Goal: Information Seeking & Learning: Check status

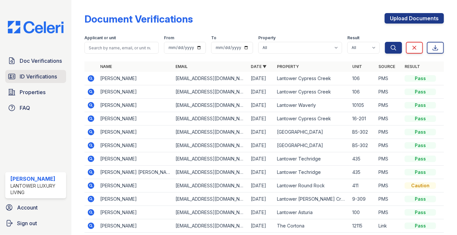
click at [28, 75] on span "ID Verifications" at bounding box center [38, 77] width 37 height 8
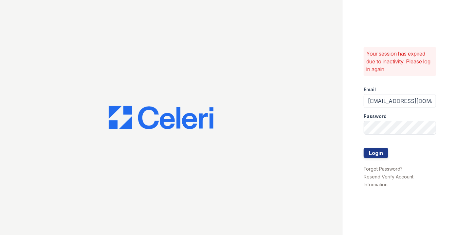
click at [114, 50] on div at bounding box center [171, 117] width 343 height 235
click at [377, 149] on button "Login" at bounding box center [376, 153] width 25 height 10
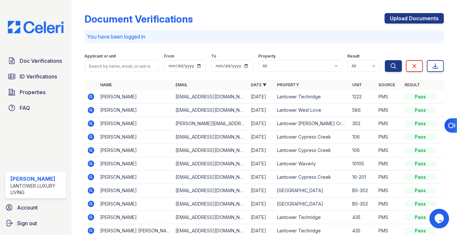
click at [111, 58] on label "Applicant or unit" at bounding box center [99, 56] width 31 height 5
click at [126, 63] on input "search" at bounding box center [121, 66] width 74 height 12
type input "[PERSON_NAME]"
click at [385, 60] on button "Search" at bounding box center [393, 66] width 17 height 12
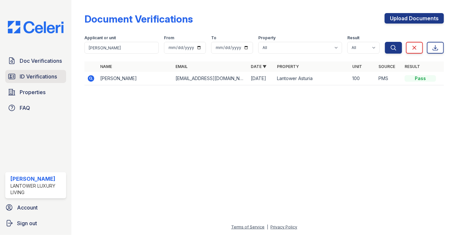
click at [39, 75] on span "ID Verifications" at bounding box center [38, 77] width 37 height 8
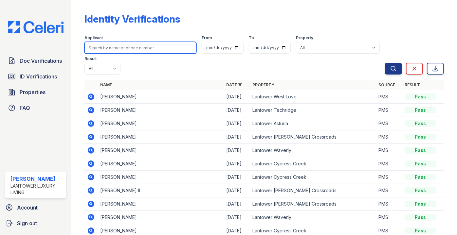
click at [106, 48] on input "search" at bounding box center [140, 48] width 112 height 12
type input "[PERSON_NAME]"
click at [385, 63] on button "Search" at bounding box center [393, 69] width 17 height 12
